Goal: Task Accomplishment & Management: Complete application form

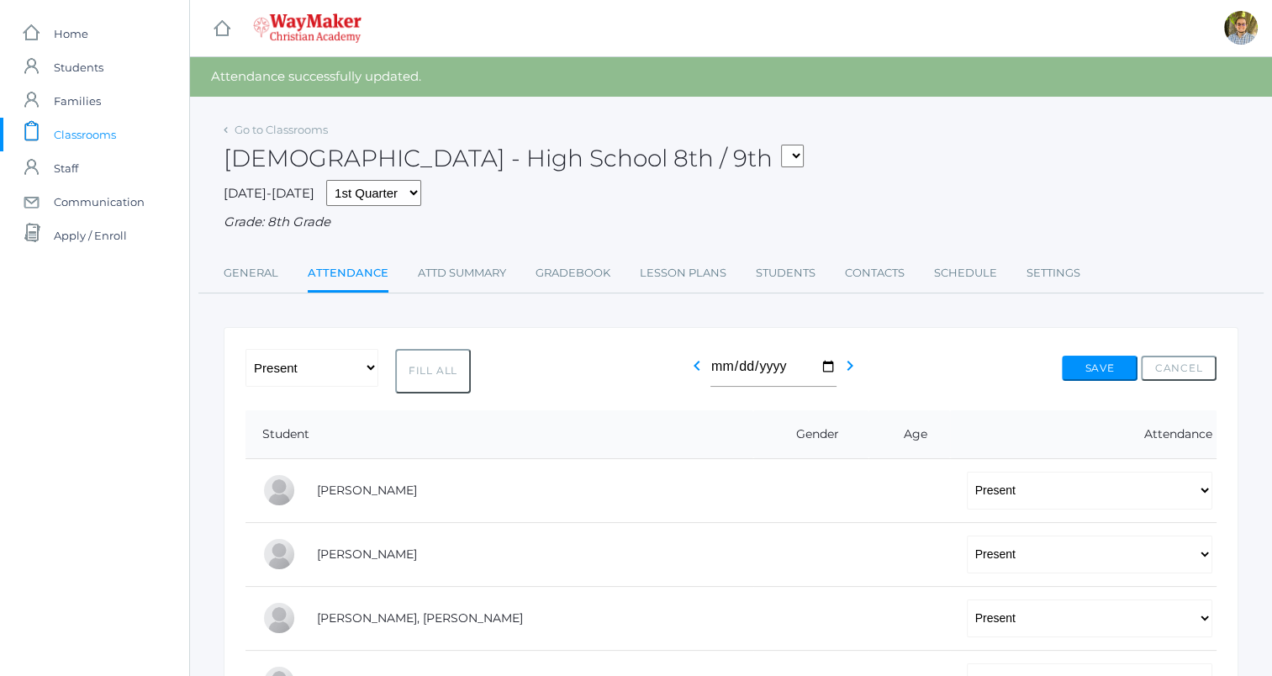
click at [67, 134] on span "Classrooms" at bounding box center [85, 135] width 62 height 34
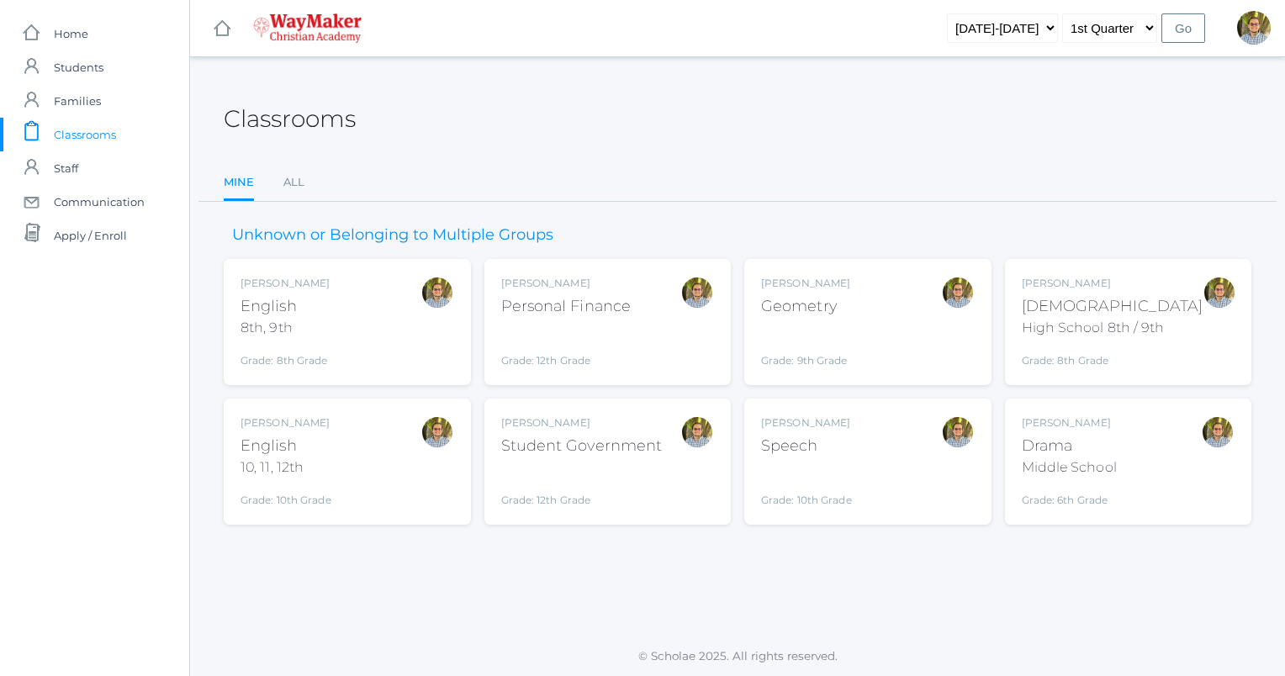
click at [367, 304] on div "[PERSON_NAME] [DEMOGRAPHIC_DATA] 8th, 9th Grade: 8th Grade 08ENGLISH" at bounding box center [348, 322] width 214 height 93
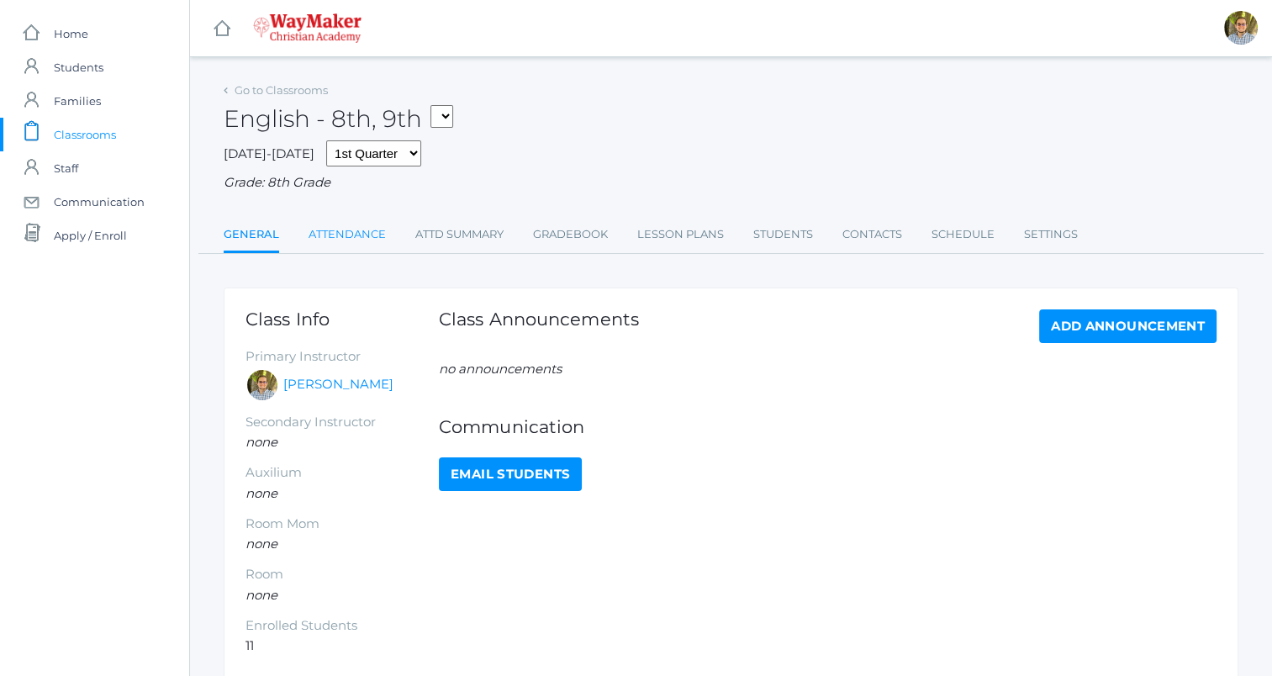
click at [374, 233] on link "Attendance" at bounding box center [347, 235] width 77 height 34
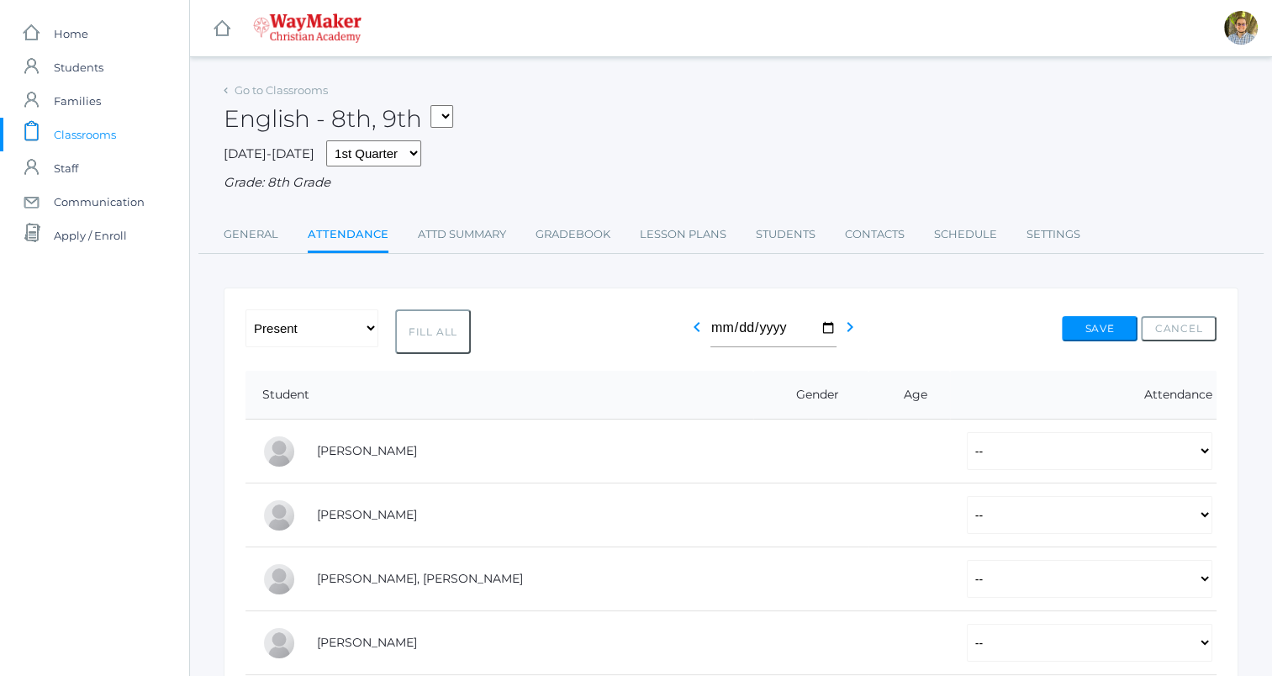
click at [434, 330] on button "Fill All" at bounding box center [433, 331] width 76 height 45
select select "P"
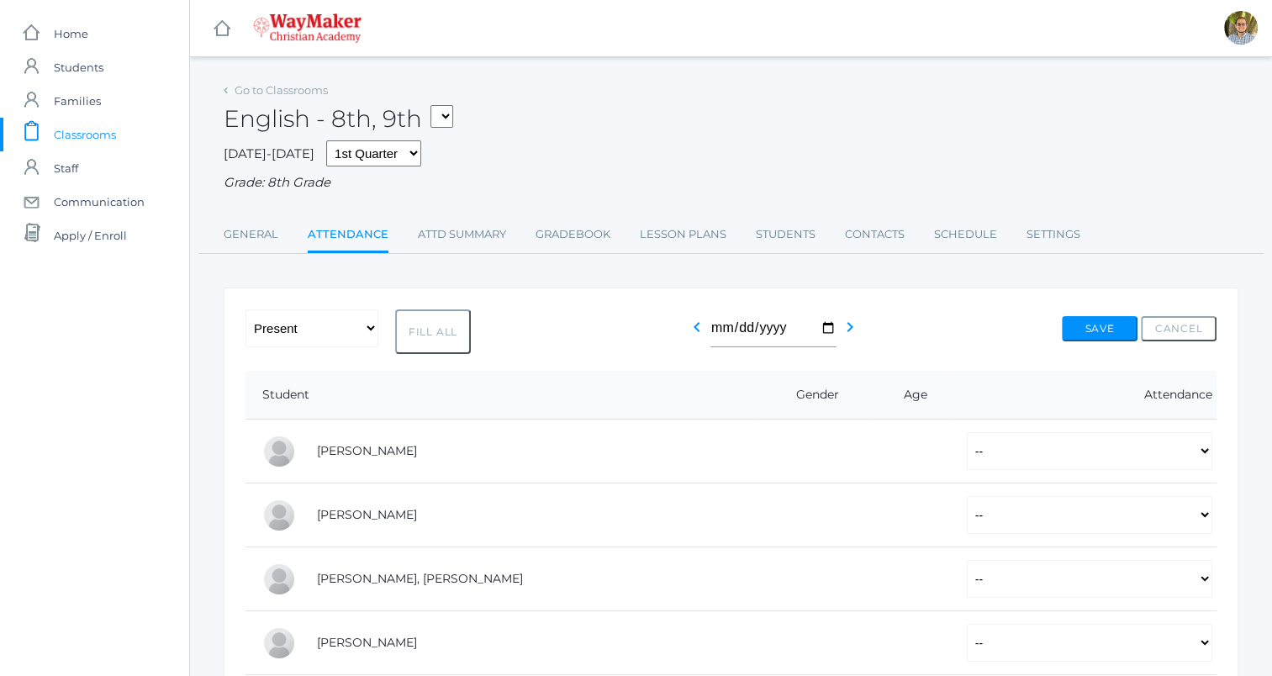
select select "P"
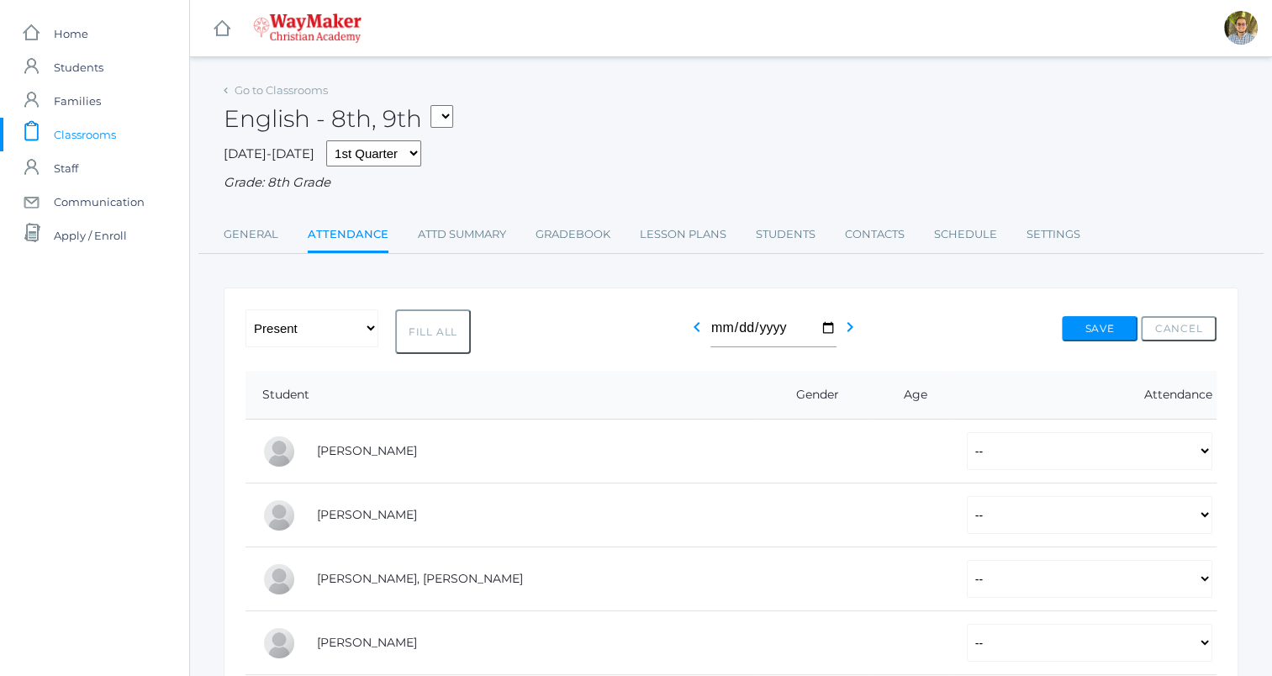
select select "P"
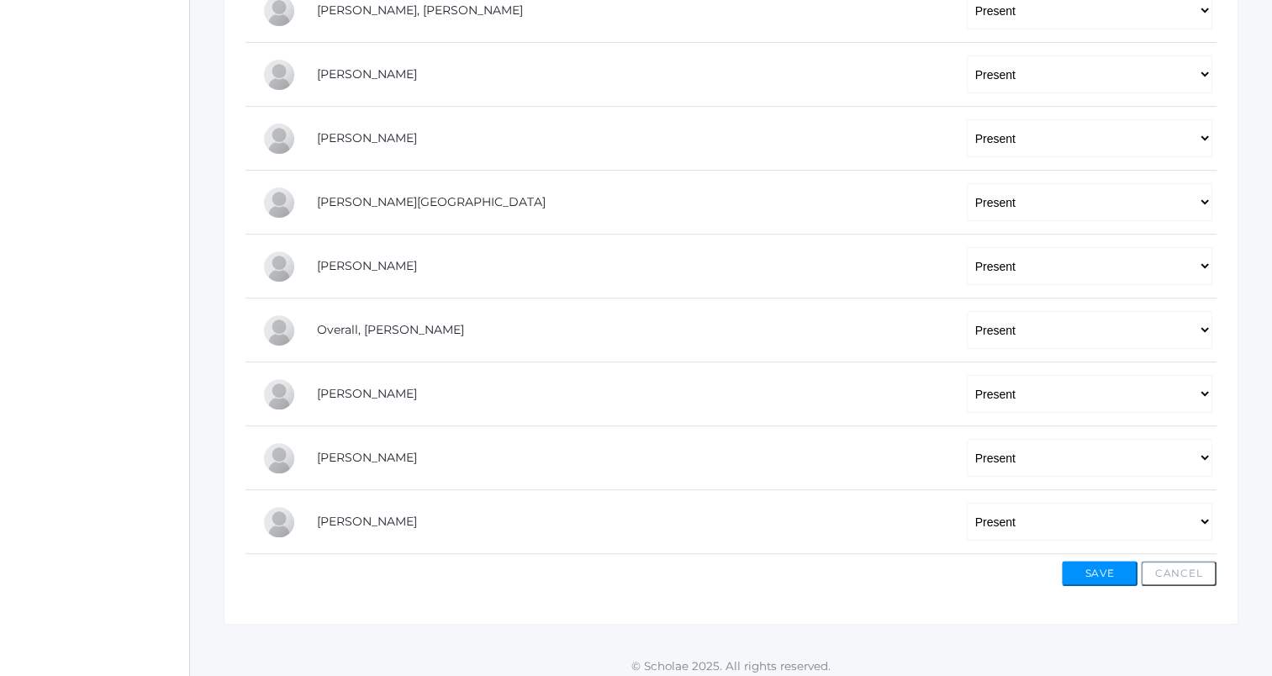
scroll to position [575, 0]
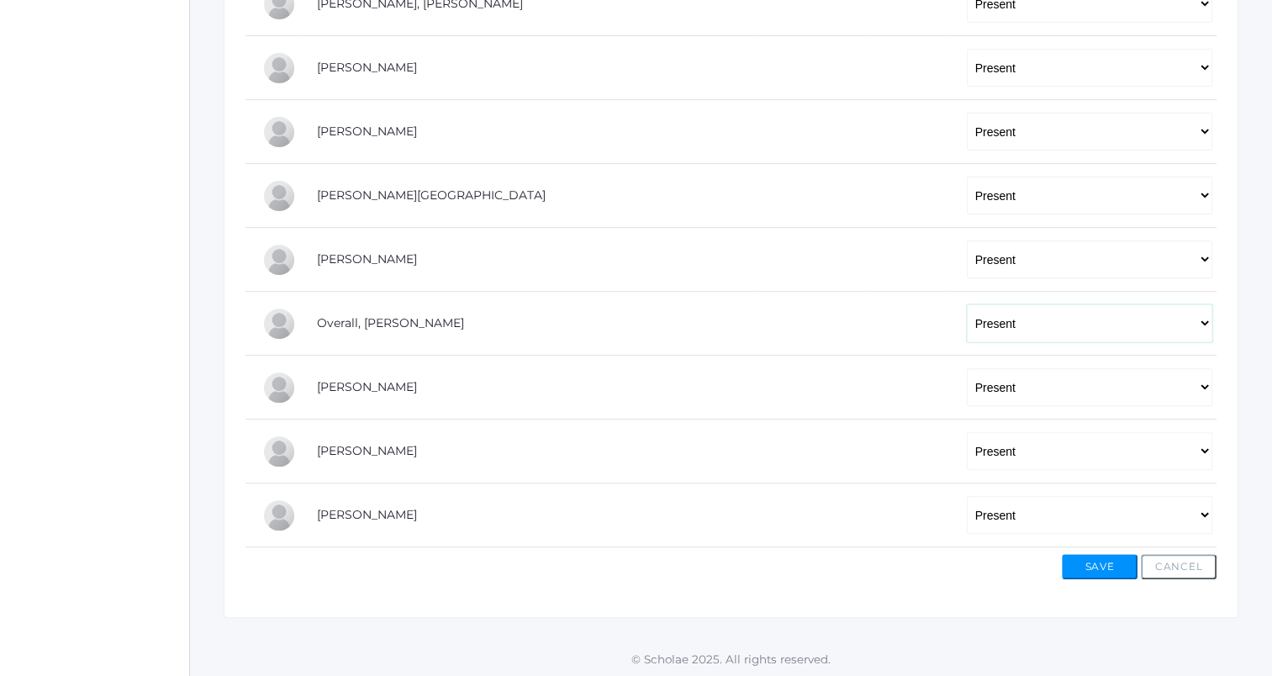
click at [995, 315] on select "-- Present Tardy Excused Tardy Unexcused Absent Excused Absent Unexcused" at bounding box center [1090, 323] width 246 height 38
click at [967, 304] on select "-- Present Tardy Excused Tardy Unexcused Absent Excused Absent Unexcused" at bounding box center [1090, 323] width 246 height 38
click at [970, 334] on select "-- Present Tardy Excused Tardy Unexcused Absent Excused Absent Unexcused" at bounding box center [1090, 323] width 246 height 38
click at [1043, 325] on select "-- Present Tardy Excused Tardy Unexcused Absent Excused Absent Unexcused" at bounding box center [1090, 323] width 246 height 38
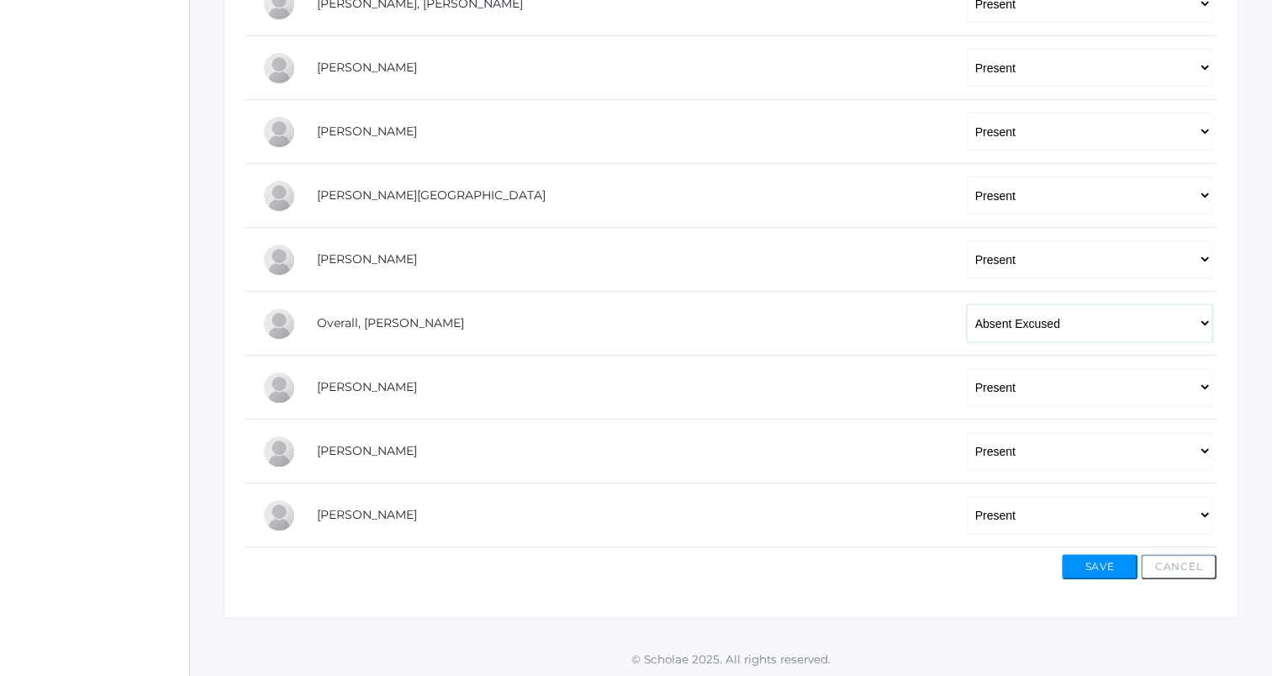
select select "AU"
click at [967, 304] on select "-- Present Tardy Excused Tardy Unexcused Absent Excused Absent Unexcused" at bounding box center [1090, 323] width 246 height 38
click at [1097, 554] on button "Save" at bounding box center [1100, 566] width 76 height 25
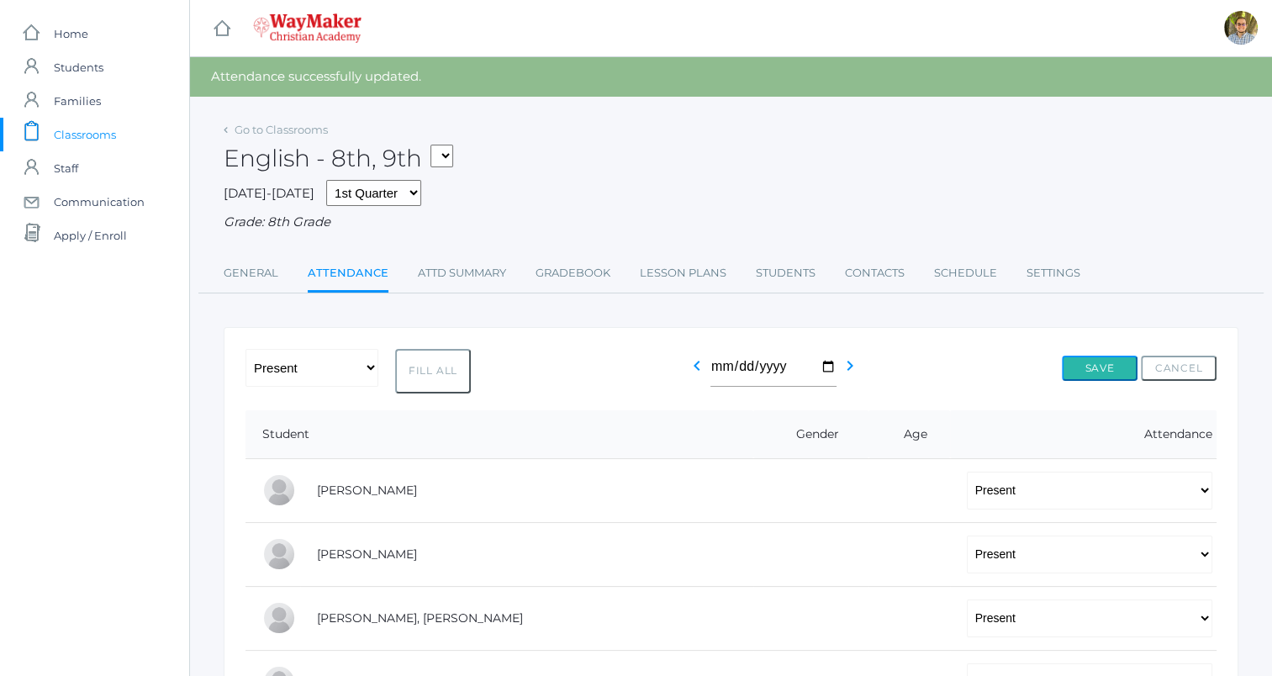
click at [1097, 363] on button "Save" at bounding box center [1100, 368] width 76 height 25
click at [104, 130] on span "Classrooms" at bounding box center [85, 135] width 62 height 34
